Goal: Task Accomplishment & Management: Use online tool/utility

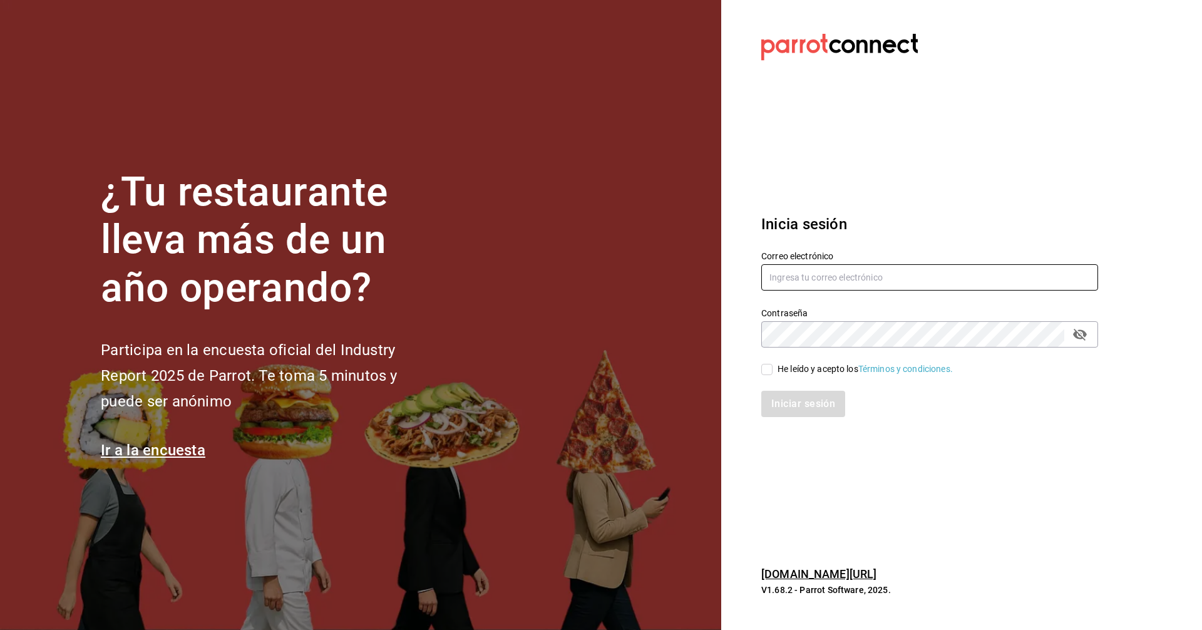
click at [920, 283] on input "text" at bounding box center [929, 277] width 337 height 26
type input "C"
type input "corcas7916@gmail.com"
click at [766, 370] on input "He leído y acepto los Términos y condiciones." at bounding box center [766, 369] width 11 height 11
checkbox input "true"
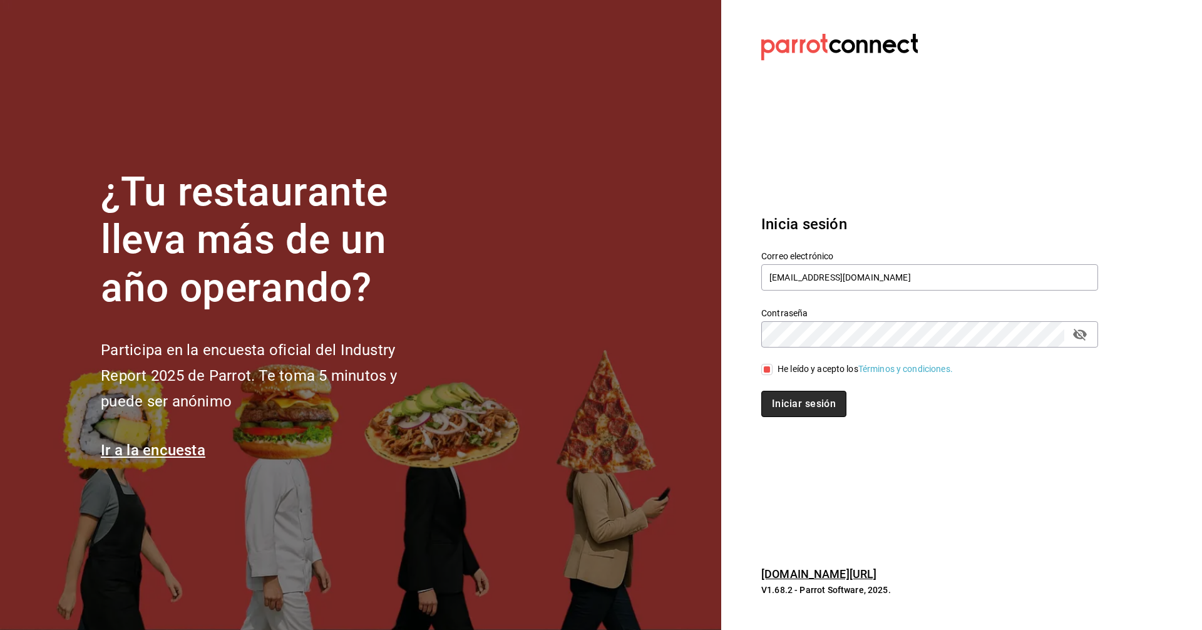
click at [791, 401] on button "Iniciar sesión" at bounding box center [803, 404] width 85 height 26
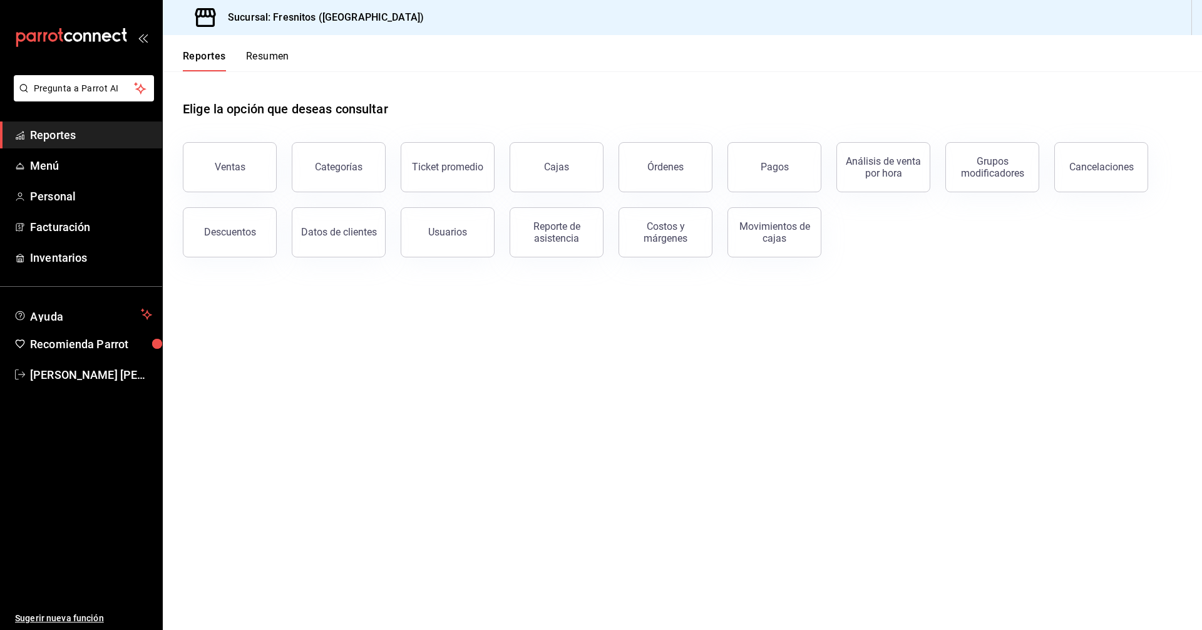
click at [224, 167] on div "Ventas" at bounding box center [230, 167] width 31 height 12
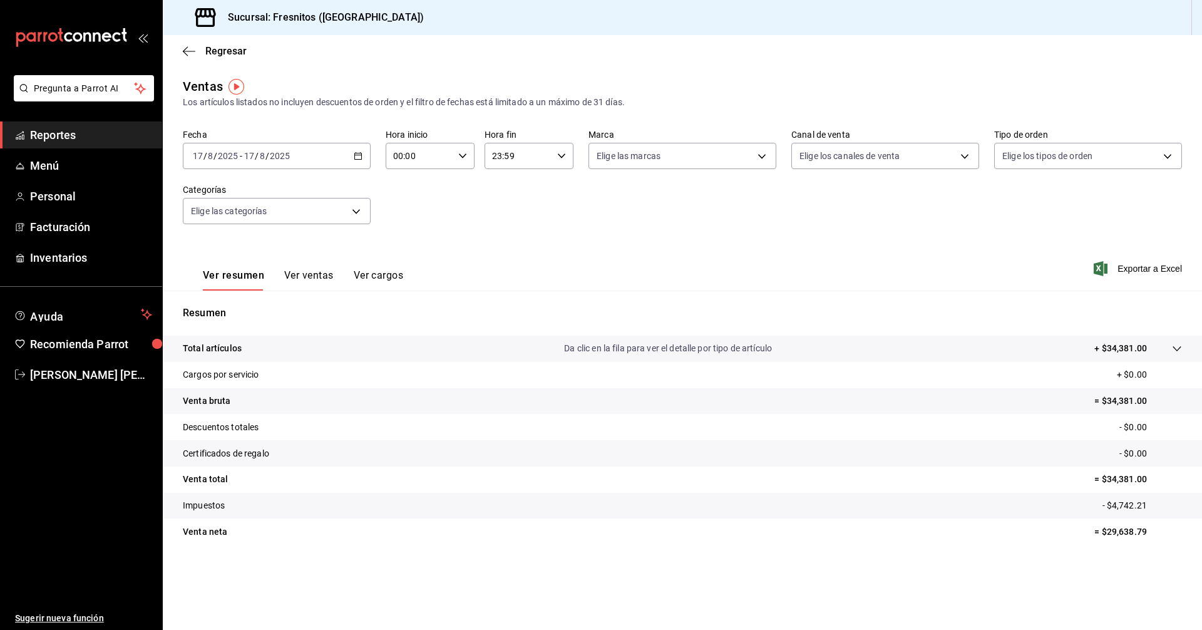
click at [357, 156] on icon "button" at bounding box center [358, 156] width 9 height 9
click at [240, 306] on span "Rango de fechas" at bounding box center [241, 306] width 97 height 13
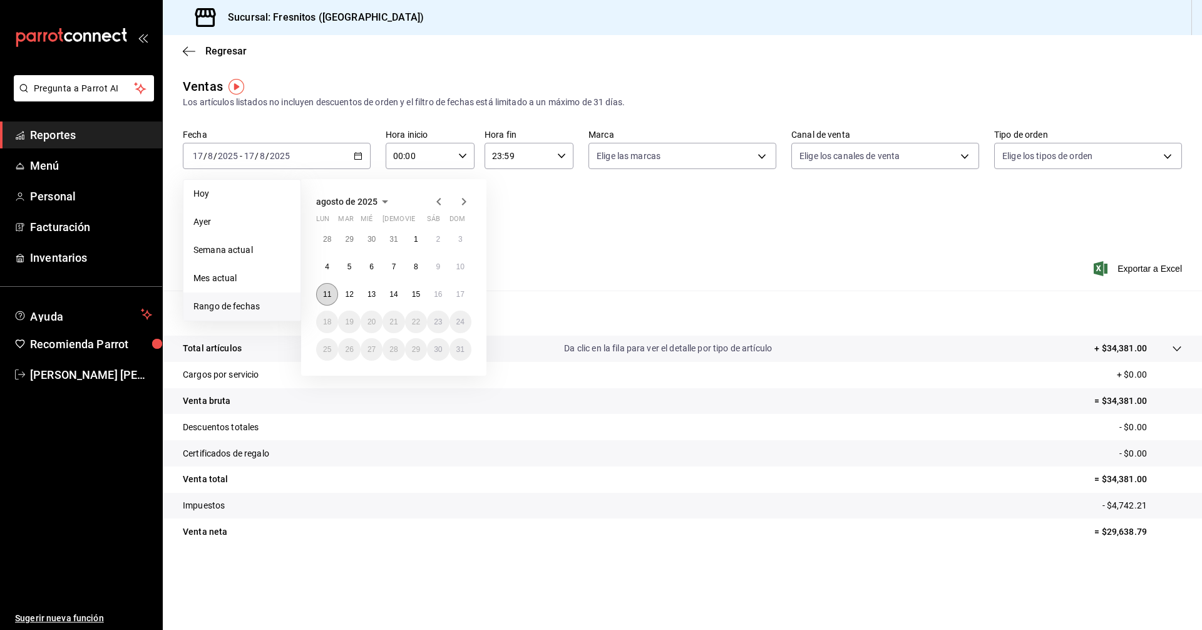
click at [323, 292] on button "11" at bounding box center [327, 294] width 22 height 23
click at [462, 292] on abbr "17" at bounding box center [460, 294] width 8 height 9
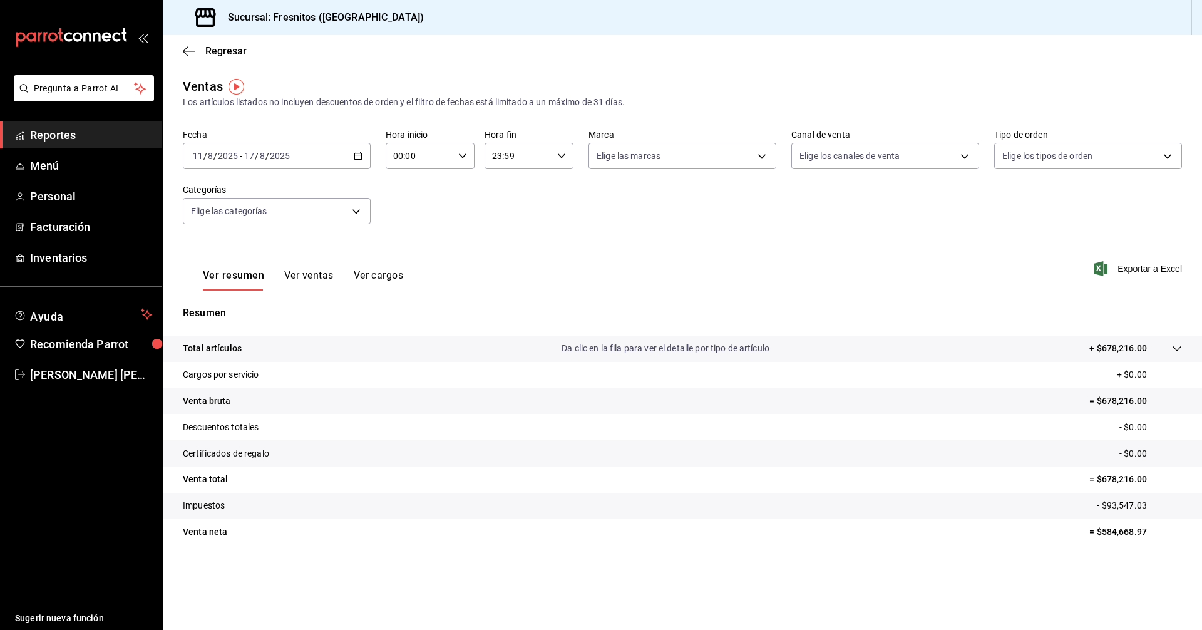
click at [310, 276] on button "Ver ventas" at bounding box center [308, 279] width 49 height 21
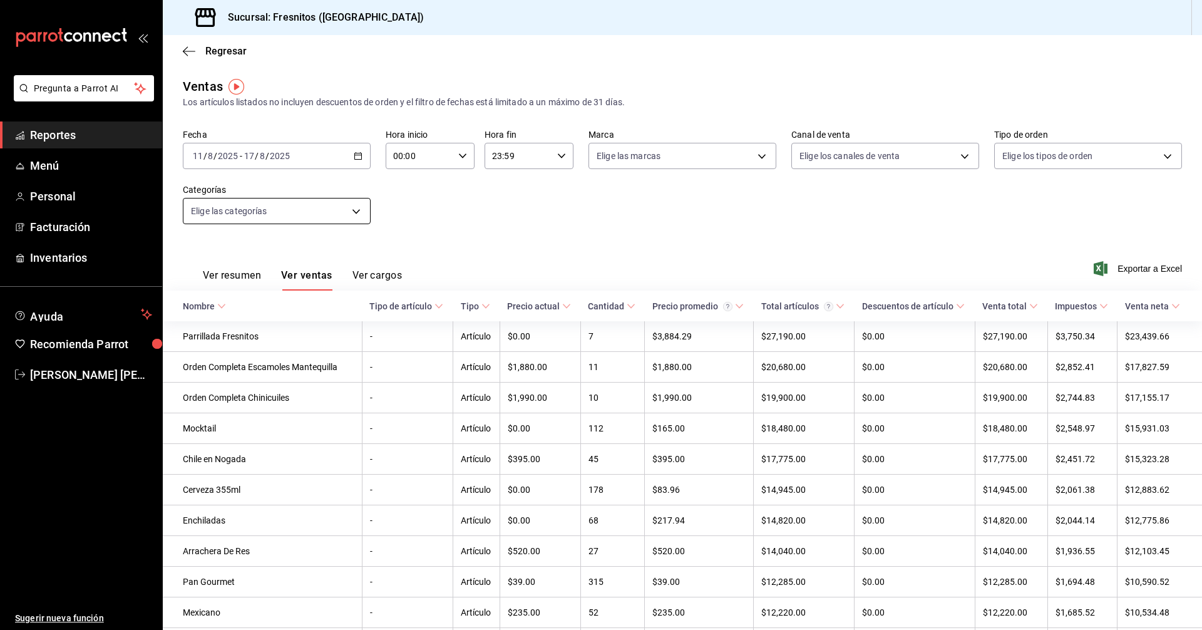
click at [355, 205] on body "Pregunta a Parrot AI Reportes Menú Personal Facturación Inventarios Ayuda Recom…" at bounding box center [601, 315] width 1202 height 630
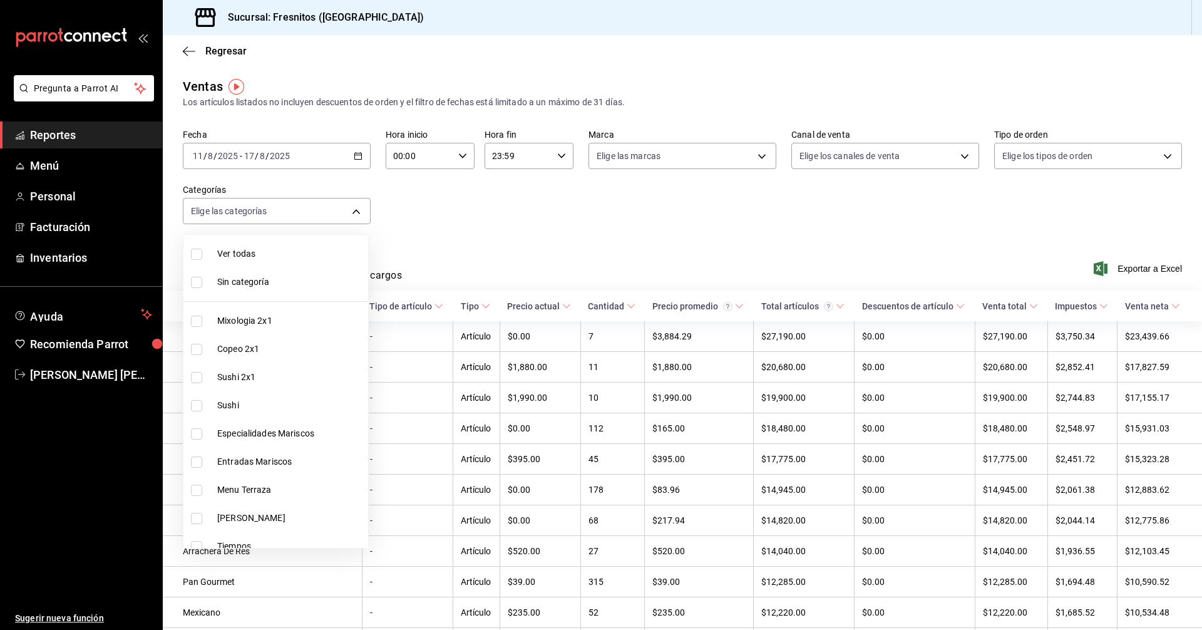
click at [195, 378] on input "checkbox" at bounding box center [196, 377] width 11 height 11
checkbox input "true"
type input "dcc9583c-2279-4989-b22b-c3749c510ee4"
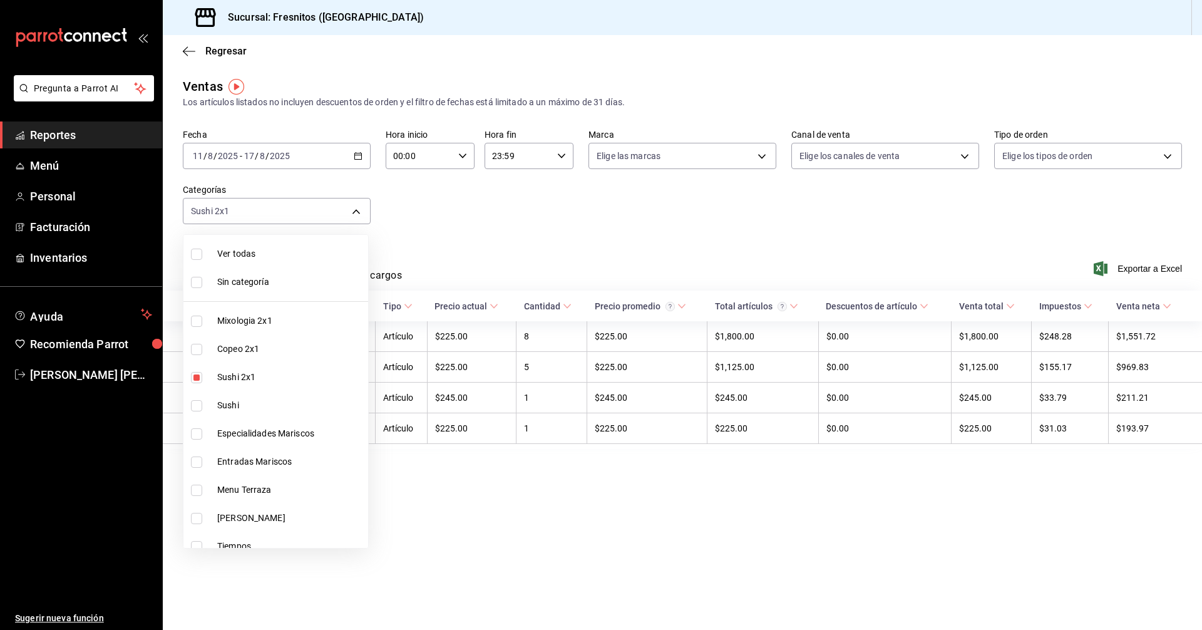
click at [195, 409] on input "checkbox" at bounding box center [196, 405] width 11 height 11
checkbox input "true"
type input "dcc9583c-2279-4989-b22b-c3749c510ee4,3c99a77a-98bb-40f9-9ecd-4acfdb9a8272"
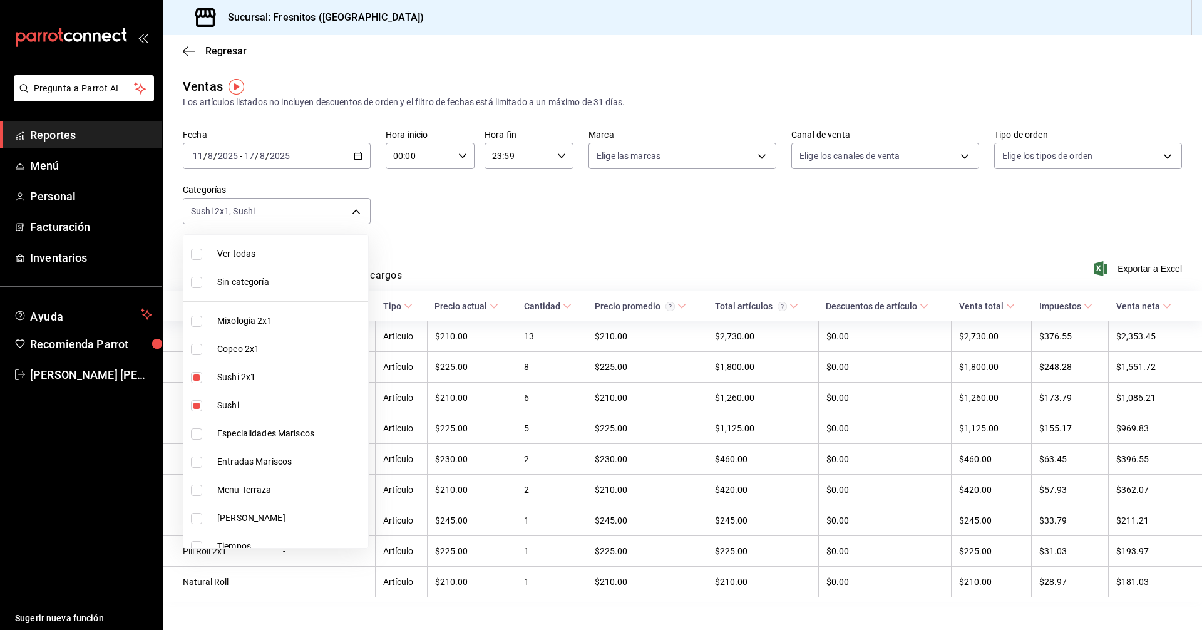
click at [197, 435] on input "checkbox" at bounding box center [196, 433] width 11 height 11
checkbox input "true"
type input "dcc9583c-2279-4989-b22b-c3749c510ee4,3c99a77a-98bb-40f9-9ecd-4acfdb9a8272,2a83d…"
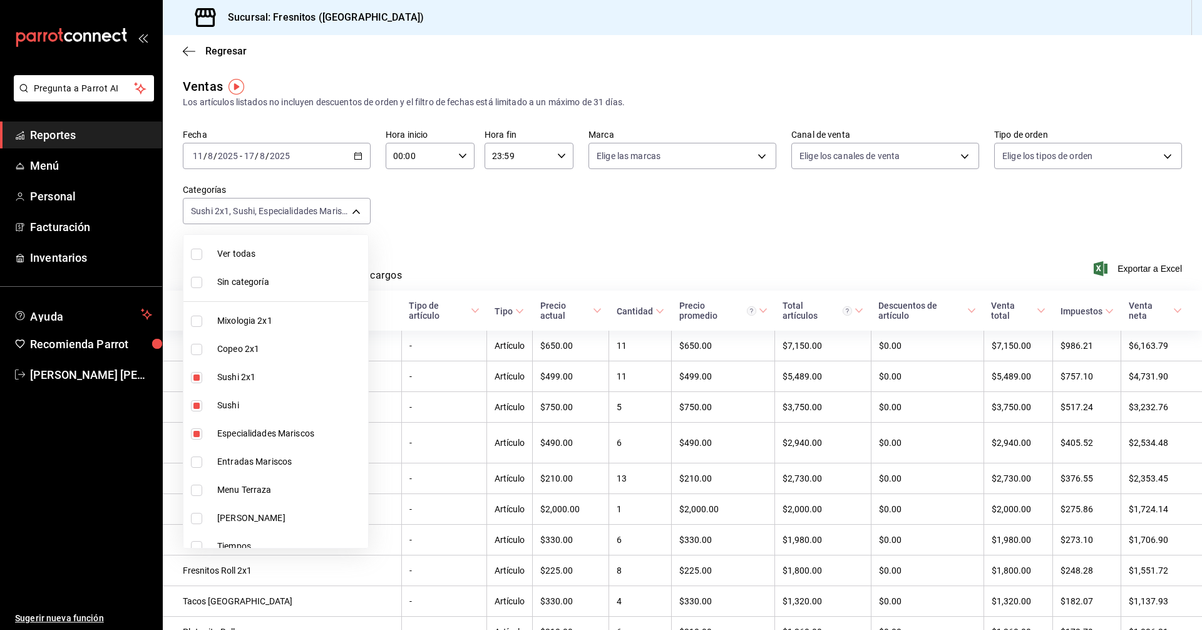
drag, startPoint x: 198, startPoint y: 464, endPoint x: 212, endPoint y: 463, distance: 14.4
click at [198, 464] on input "checkbox" at bounding box center [196, 461] width 11 height 11
checkbox input "true"
type input "dcc9583c-2279-4989-b22b-c3749c510ee4,3c99a77a-98bb-40f9-9ecd-4acfdb9a8272,2a83d…"
click at [624, 230] on div at bounding box center [601, 315] width 1202 height 630
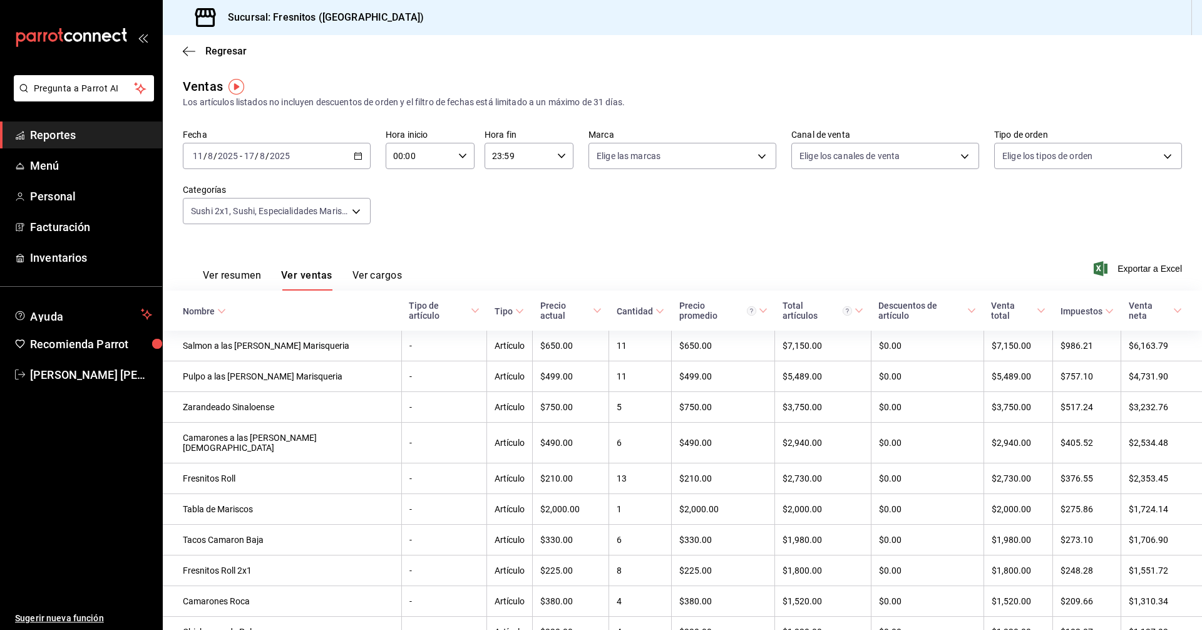
click at [225, 307] on icon at bounding box center [221, 311] width 9 height 9
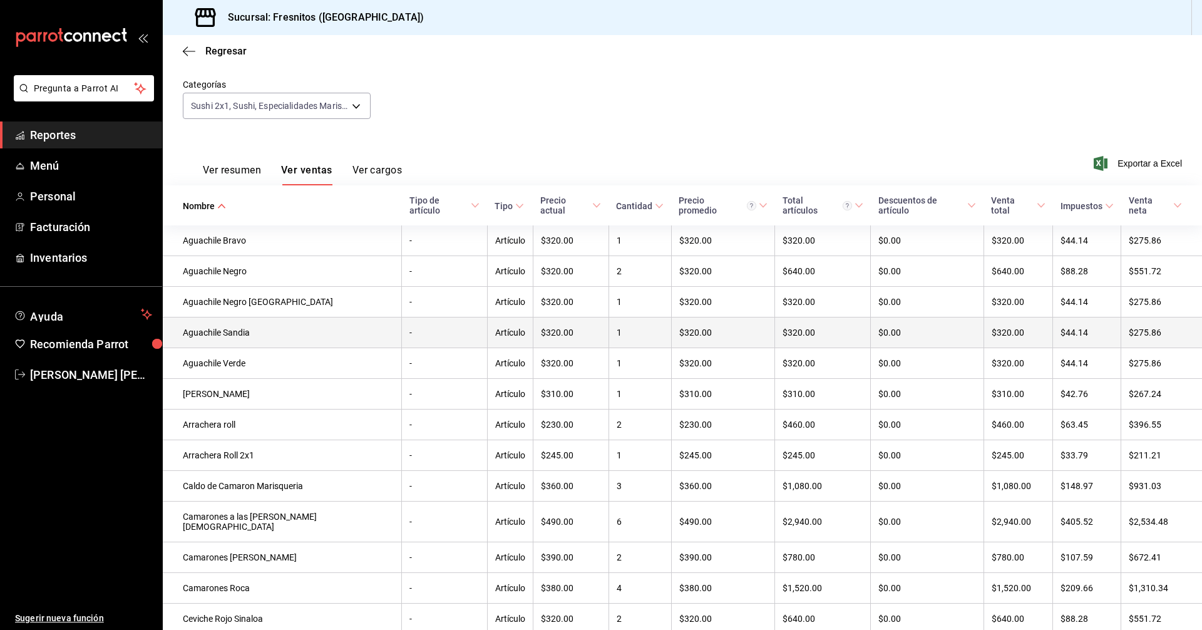
scroll to position [125, 0]
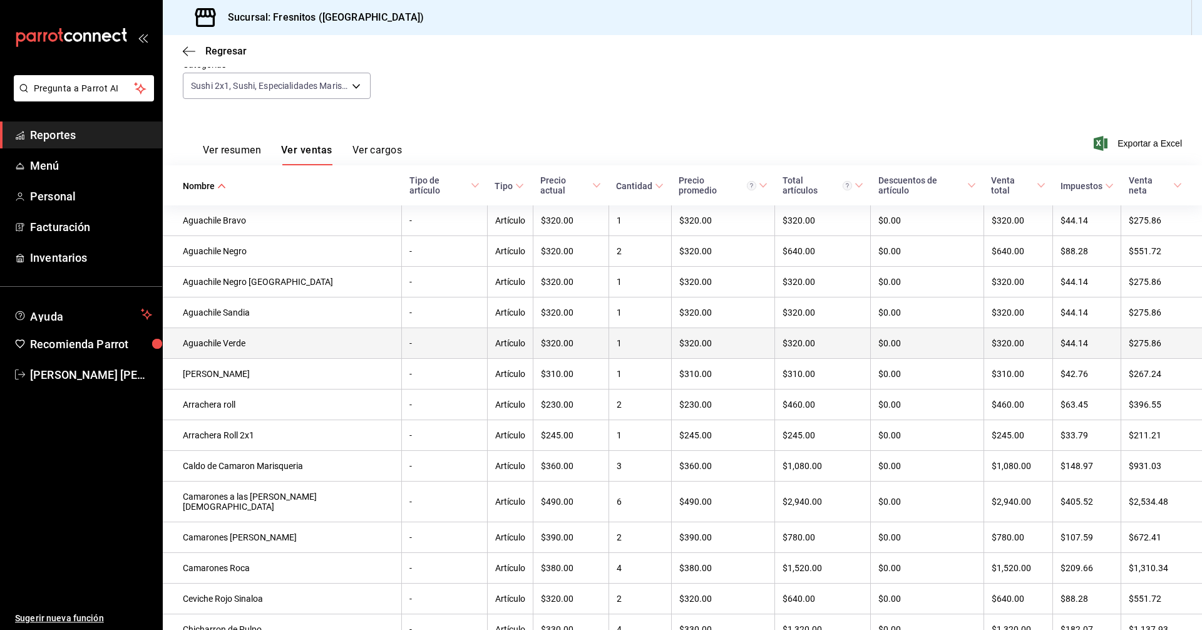
click at [609, 336] on td "1" at bounding box center [640, 343] width 63 height 31
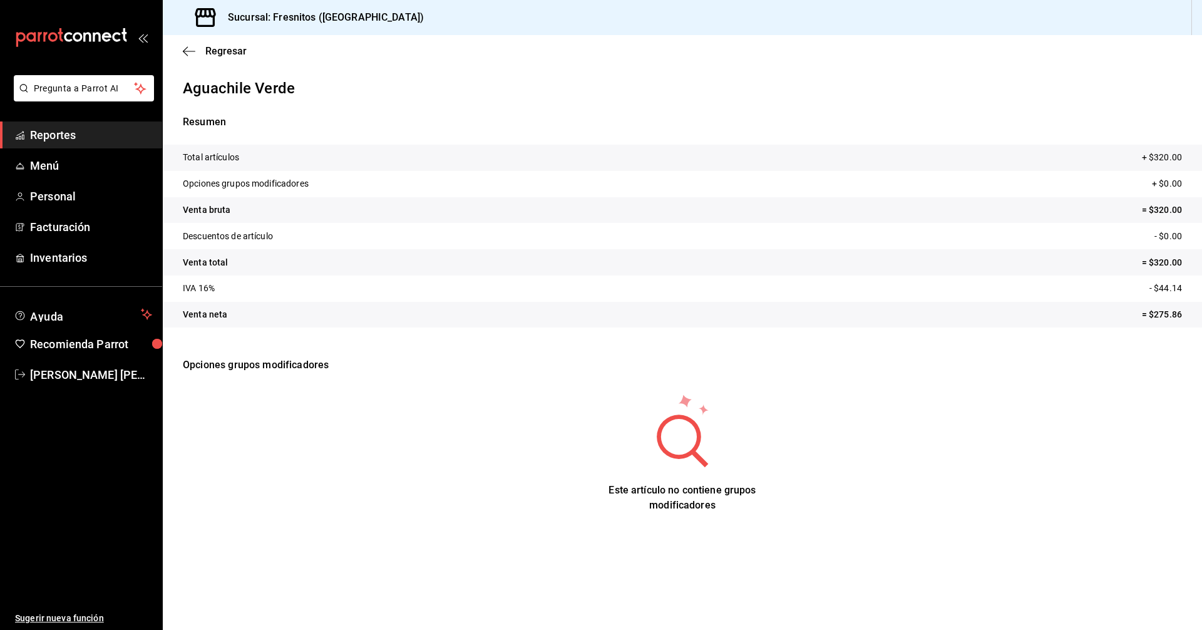
click at [55, 136] on span "Reportes" at bounding box center [91, 134] width 122 height 17
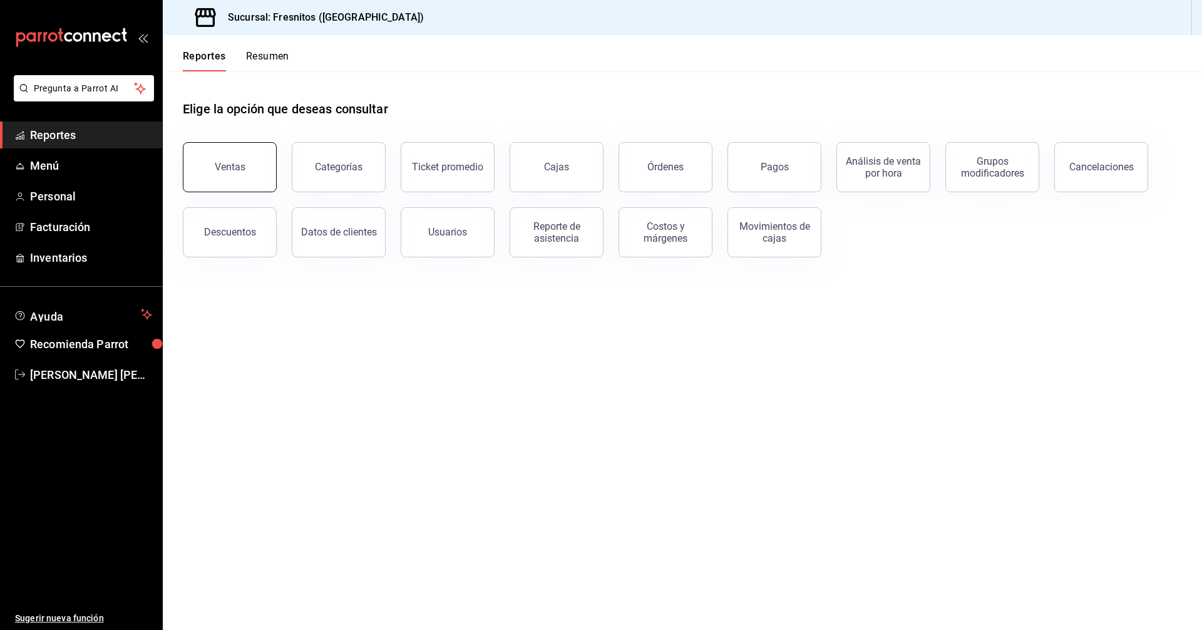
click at [247, 175] on button "Ventas" at bounding box center [230, 167] width 94 height 50
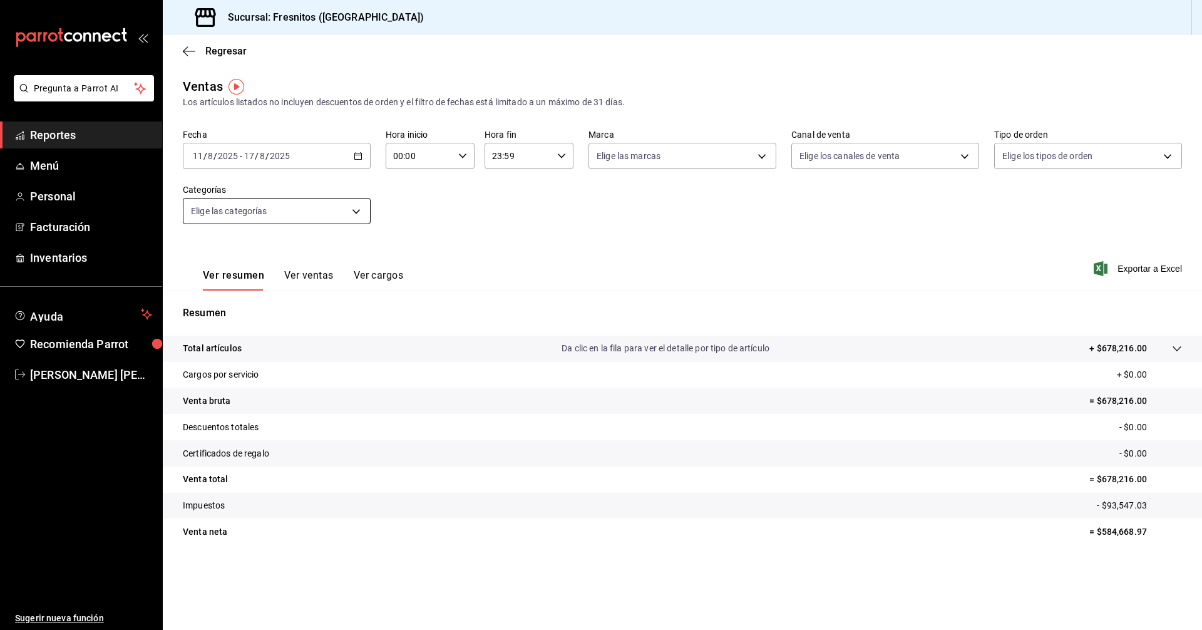
click at [356, 210] on body "Pregunta a Parrot AI Reportes Menú Personal Facturación Inventarios Ayuda Recom…" at bounding box center [601, 315] width 1202 height 630
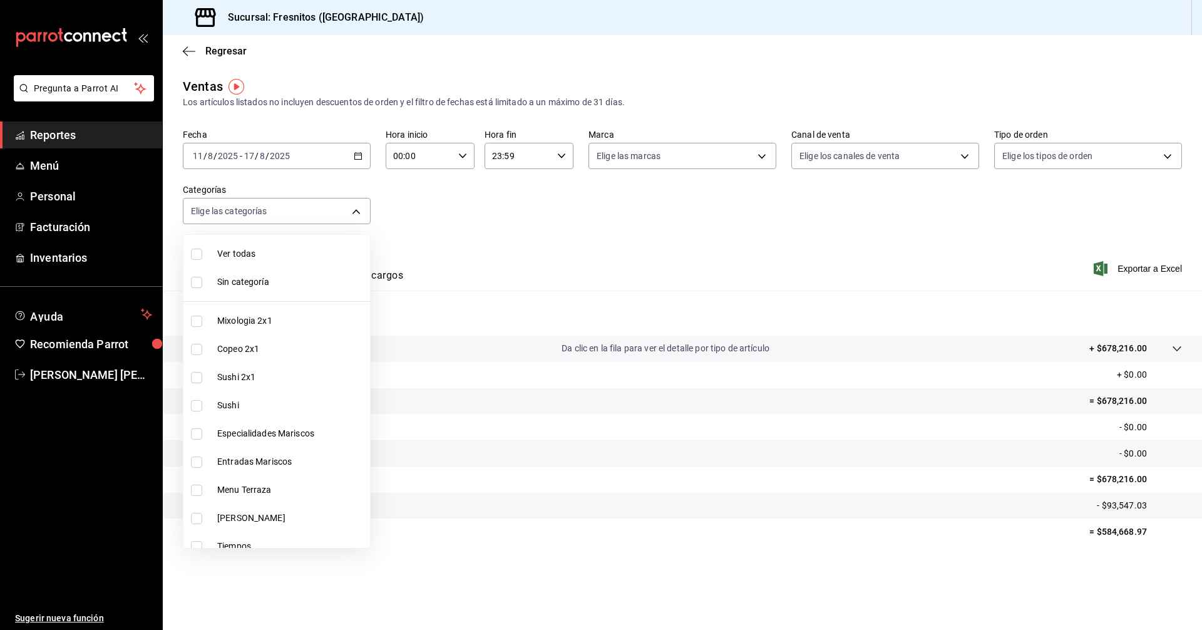
click at [263, 319] on span "Mixologia 2x1" at bounding box center [291, 320] width 148 height 13
type input "7d100b0d-2c83-4aba-9ad4-2314331440d9"
checkbox input "true"
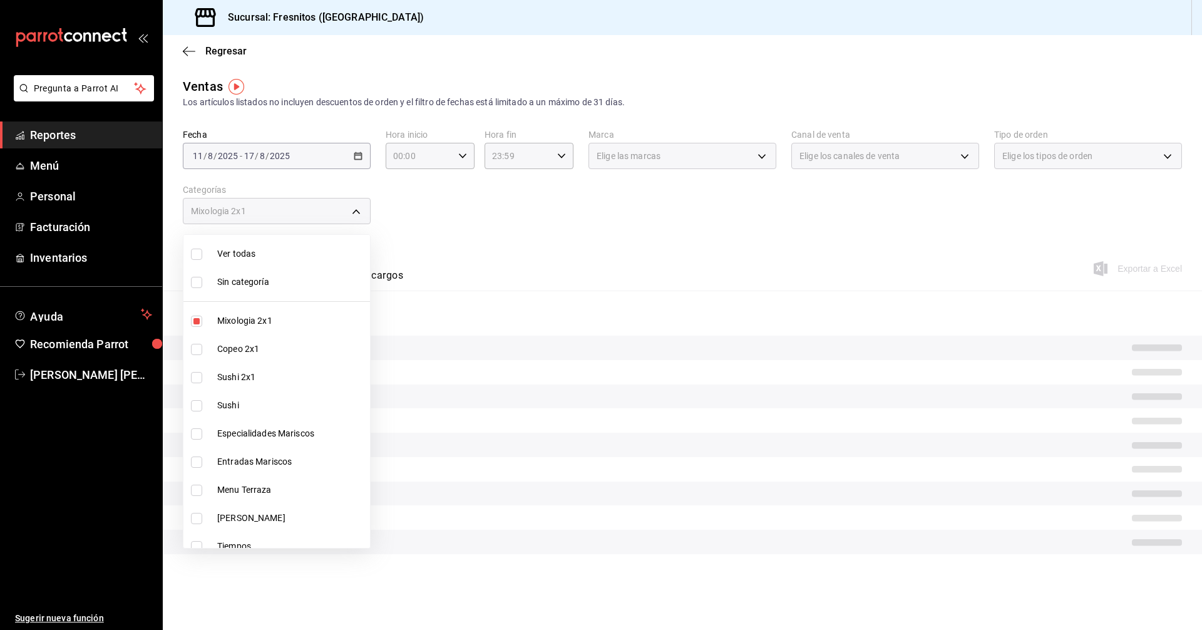
click at [239, 319] on span "Mixologia 2x1" at bounding box center [291, 320] width 148 height 13
checkbox input "false"
click at [195, 377] on input "checkbox" at bounding box center [196, 377] width 11 height 11
checkbox input "true"
type input "dcc9583c-2279-4989-b22b-c3749c510ee4"
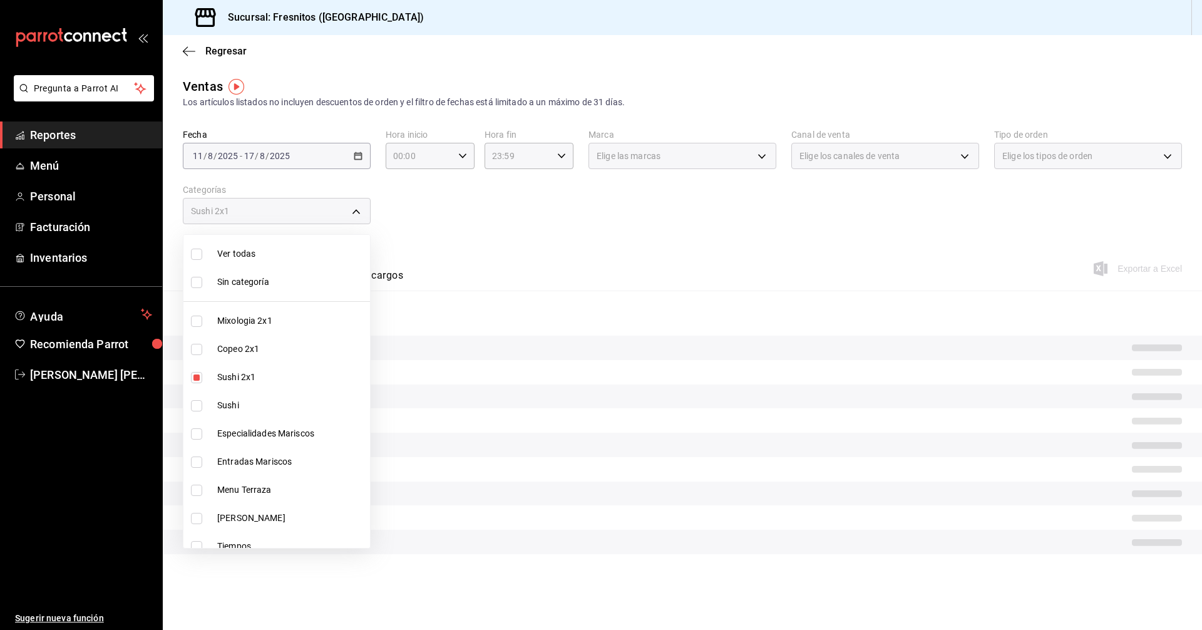
click at [199, 407] on input "checkbox" at bounding box center [196, 405] width 11 height 11
checkbox input "true"
type input "dcc9583c-2279-4989-b22b-c3749c510ee4,3c99a77a-98bb-40f9-9ecd-4acfdb9a8272"
click at [194, 436] on input "checkbox" at bounding box center [196, 433] width 11 height 11
checkbox input "true"
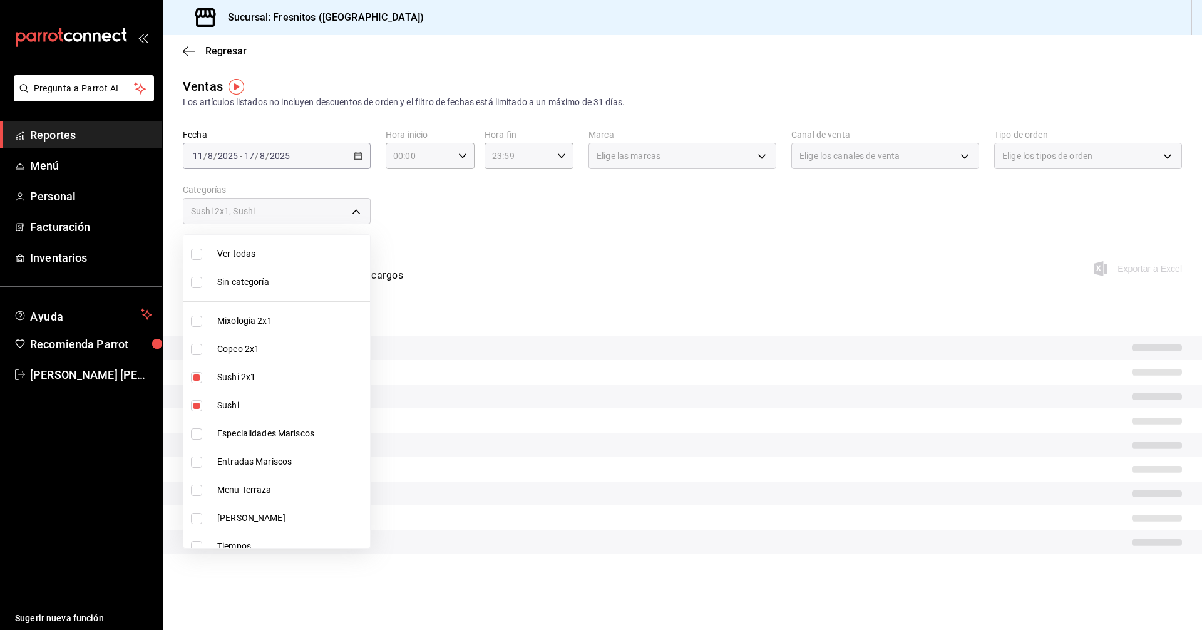
type input "dcc9583c-2279-4989-b22b-c3749c510ee4,3c99a77a-98bb-40f9-9ecd-4acfdb9a8272,2a83d…"
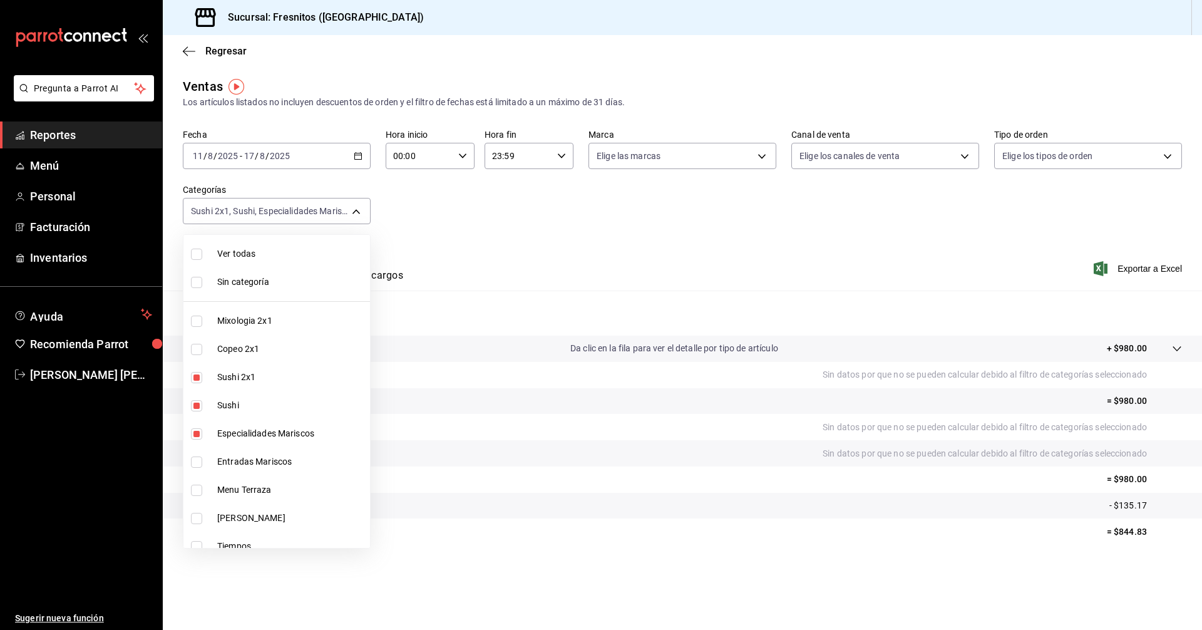
drag, startPoint x: 198, startPoint y: 465, endPoint x: 198, endPoint y: 485, distance: 20.0
click at [197, 465] on input "checkbox" at bounding box center [196, 461] width 11 height 11
checkbox input "true"
type input "dcc9583c-2279-4989-b22b-c3749c510ee4,3c99a77a-98bb-40f9-9ecd-4acfdb9a8272,2a83d…"
click at [723, 249] on div at bounding box center [601, 315] width 1202 height 630
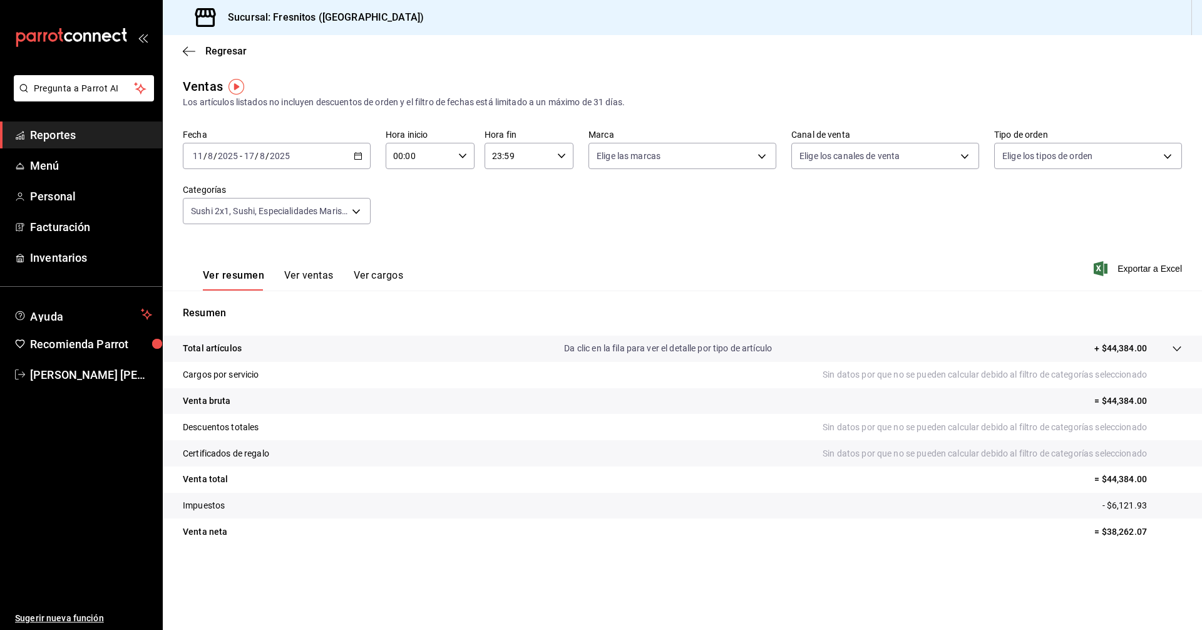
click at [306, 274] on button "Ver ventas" at bounding box center [308, 279] width 49 height 21
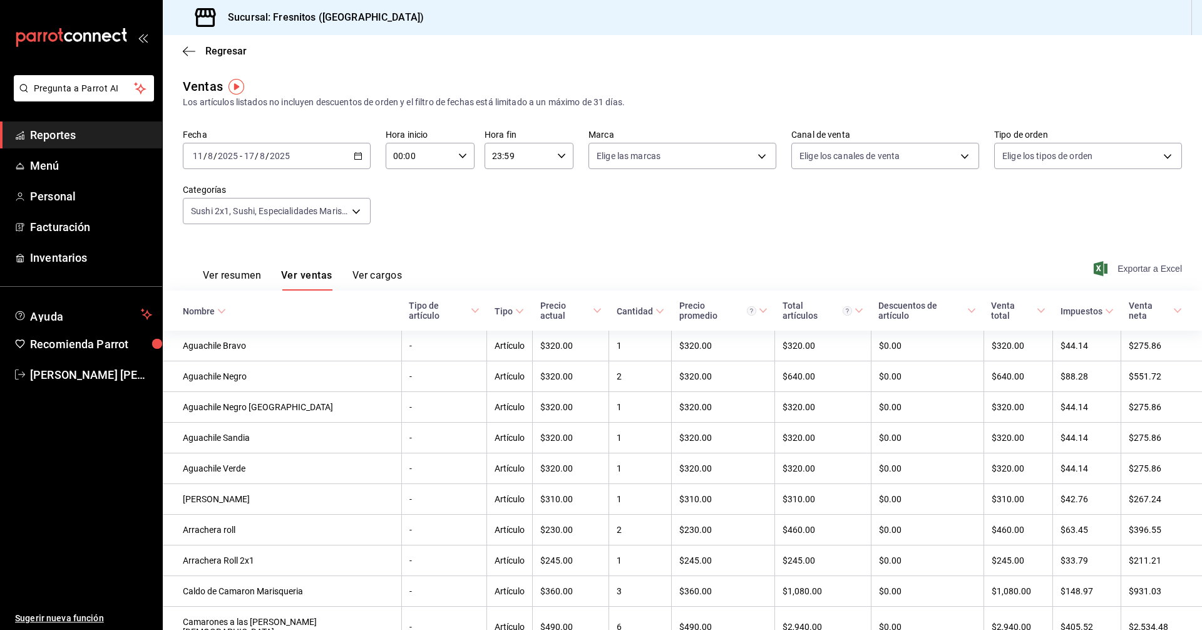
click at [1128, 269] on span "Exportar a Excel" at bounding box center [1139, 268] width 86 height 15
